Goal: Check status: Check status

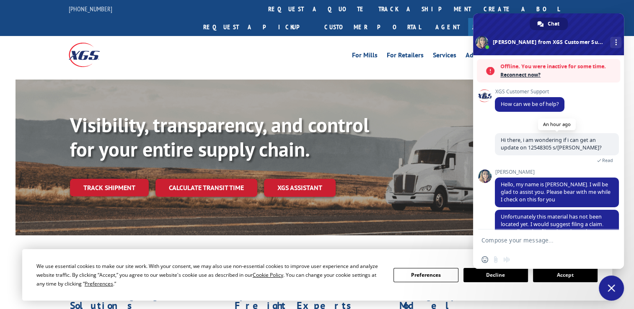
scroll to position [129, 0]
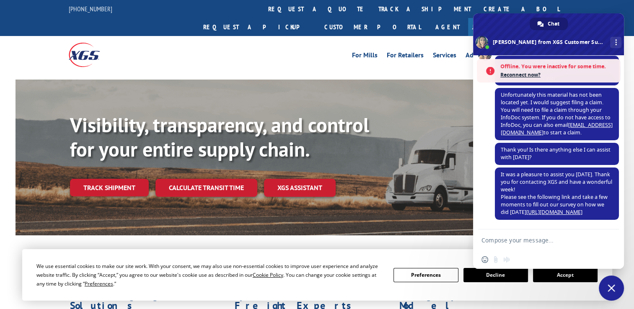
click at [483, 94] on div "XGS Customer Support How can we be of help? [DATE] Hi there, i am wondering if …" at bounding box center [548, 142] width 151 height 174
click at [268, 49] on div "For [PERSON_NAME] For Retailers Services Advantages Resources About For [PERSON…" at bounding box center [379, 55] width 373 height 13
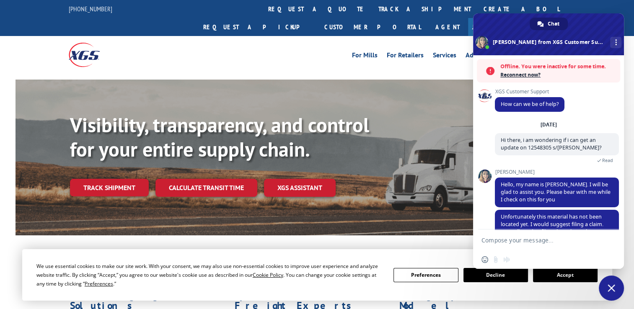
click at [422, 36] on div "For [PERSON_NAME] For Retailers Services Advantages Resources About For [PERSON…" at bounding box center [317, 54] width 497 height 37
click at [372, 5] on link "track a shipment" at bounding box center [424, 9] width 105 height 18
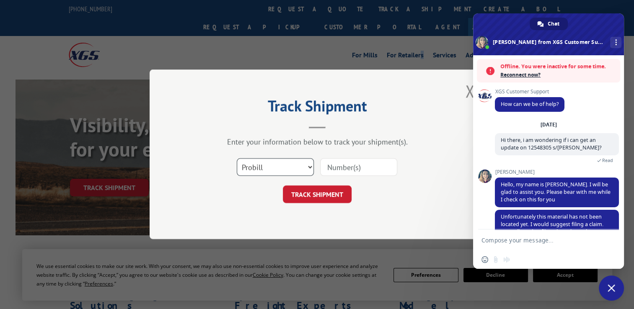
drag, startPoint x: 283, startPoint y: 163, endPoint x: 276, endPoint y: 177, distance: 14.8
click at [283, 163] on select "Select category... Probill BOL PO" at bounding box center [275, 168] width 77 height 18
select select "po"
click at [237, 159] on select "Select category... Probill BOL PO" at bounding box center [275, 168] width 77 height 18
click at [343, 171] on input at bounding box center [358, 168] width 77 height 18
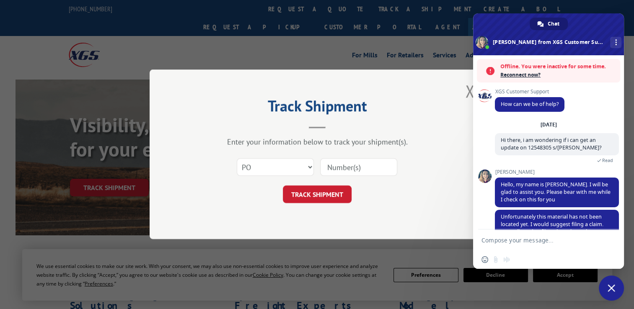
paste input "12548305"
type input "12548305"
click at [332, 191] on button "TRACK SHIPMENT" at bounding box center [317, 195] width 69 height 18
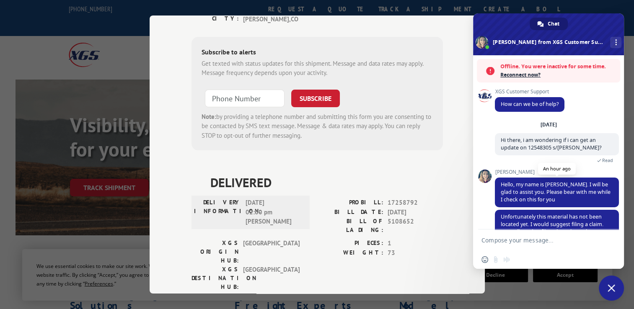
scroll to position [70, 0]
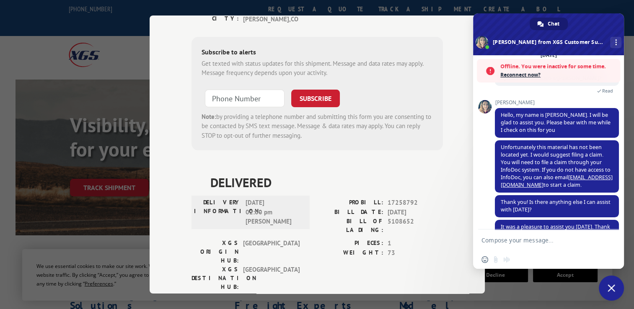
drag, startPoint x: 597, startPoint y: 188, endPoint x: 493, endPoint y: 154, distance: 109.2
click at [493, 154] on div "XGS Customer Support How can we be of help? [DATE] Hi there, i am wondering if …" at bounding box center [548, 142] width 151 height 174
drag, startPoint x: 598, startPoint y: 188, endPoint x: 496, endPoint y: 150, distance: 109.5
click at [496, 150] on span "Unfortunately this material has not been located yet. I would suggest filing a …" at bounding box center [557, 166] width 124 height 52
drag, startPoint x: 496, startPoint y: 150, endPoint x: 515, endPoint y: 160, distance: 21.7
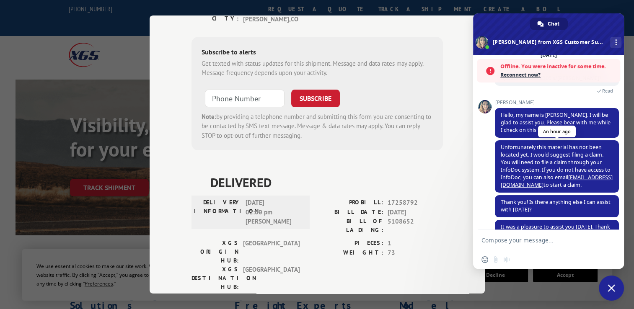
copy span "Unfortunately this material has not been located yet. I would suggest filing a …"
